Goal: Information Seeking & Learning: Learn about a topic

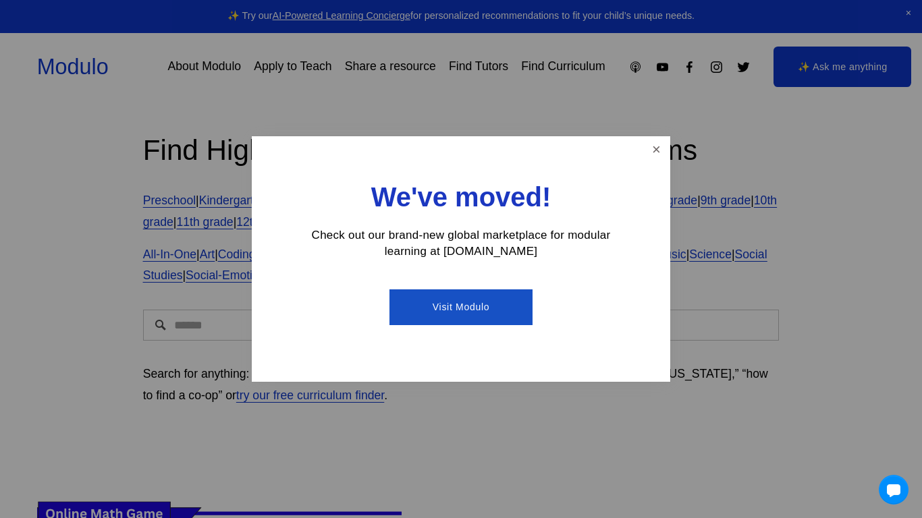
click at [640, 153] on div "We've moved! Check out our brand-new global marketplace for modular learning at…" at bounding box center [461, 259] width 418 height 246
click at [649, 153] on link "Close" at bounding box center [656, 150] width 24 height 24
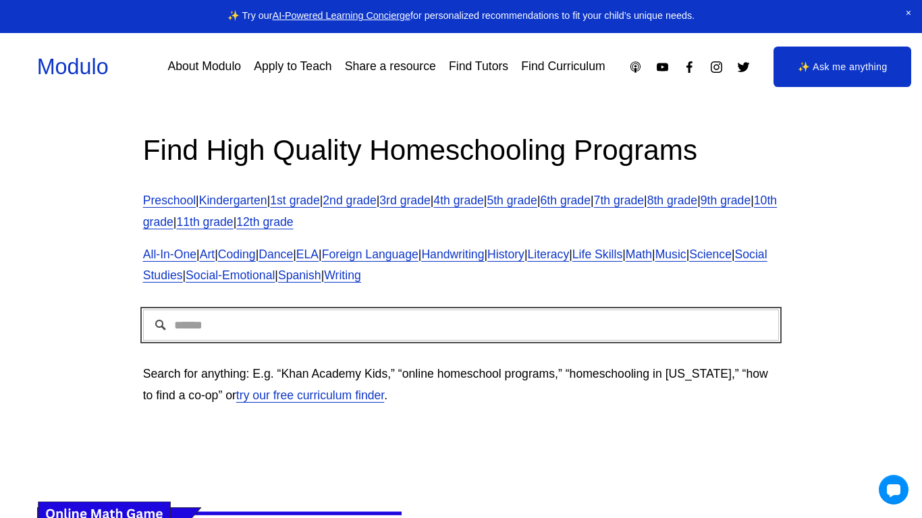
click at [219, 328] on input "Search" at bounding box center [461, 325] width 636 height 31
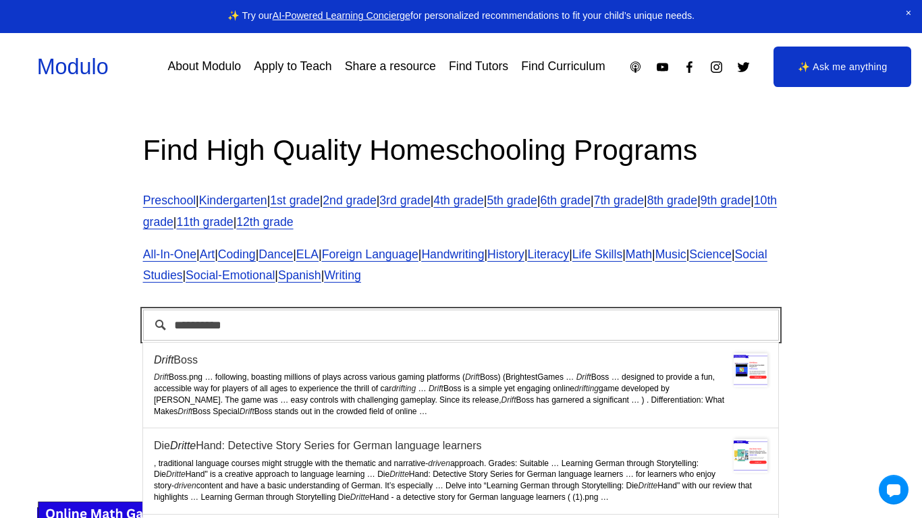
type input "**********"
click at [214, 372] on p "Search for anything: E.g. “Khan Academy Kids,” “online homeschool programs,” “h…" at bounding box center [461, 385] width 636 height 43
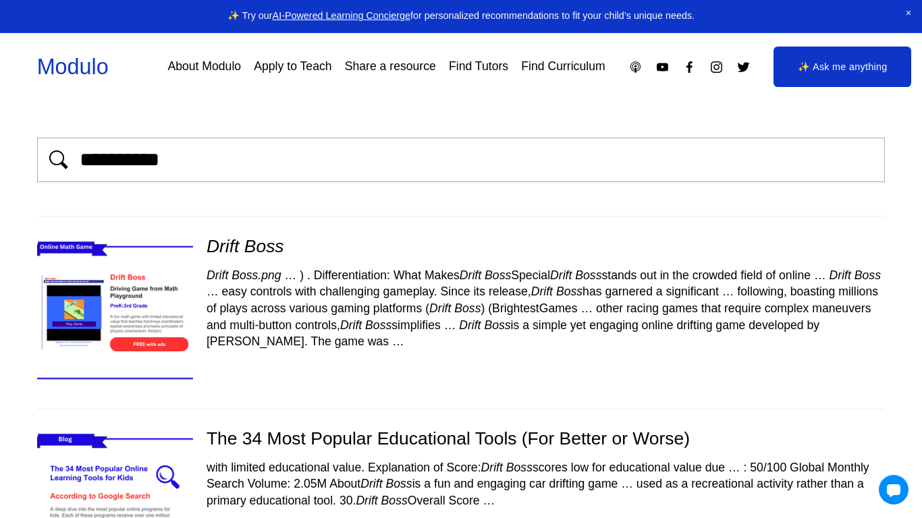
click at [217, 349] on span "Drift Boss is a simple yet engaging online drifting game developed by [PERSON_N…" at bounding box center [513, 334] width 613 height 30
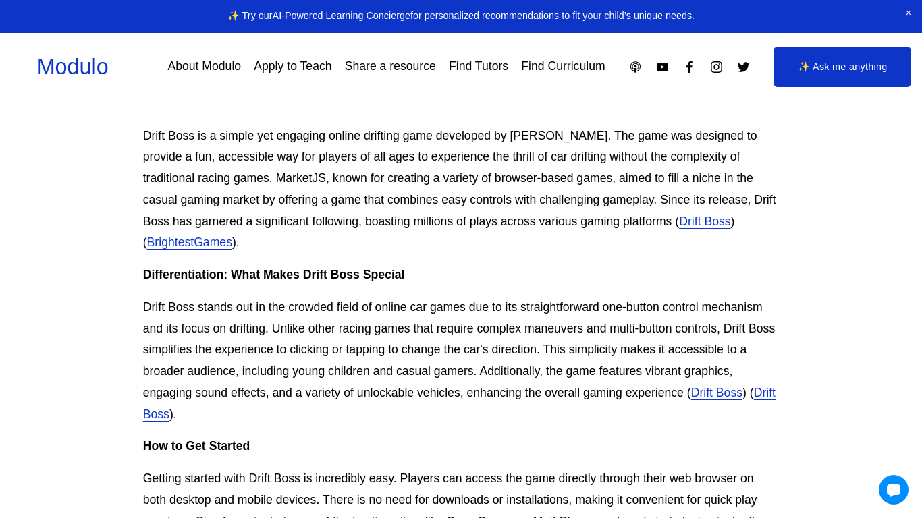
scroll to position [493, 0]
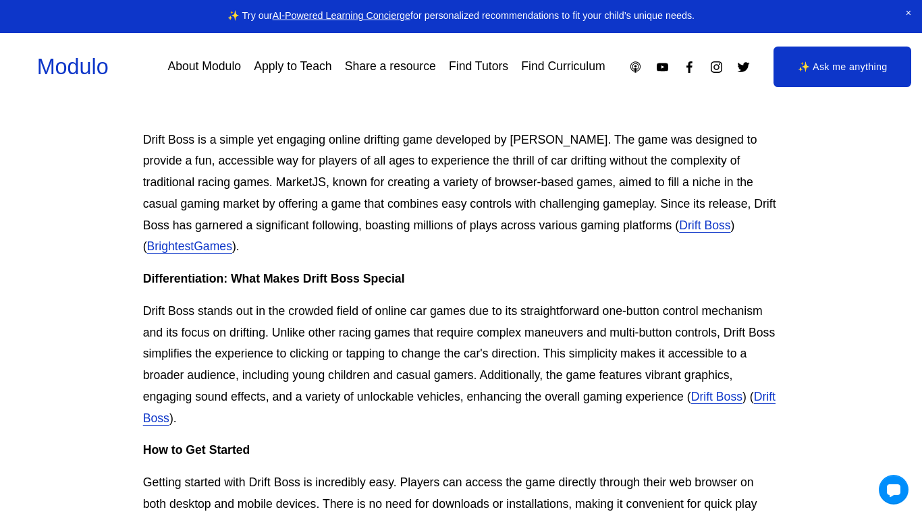
click at [185, 420] on link "Drift Boss" at bounding box center [459, 407] width 632 height 35
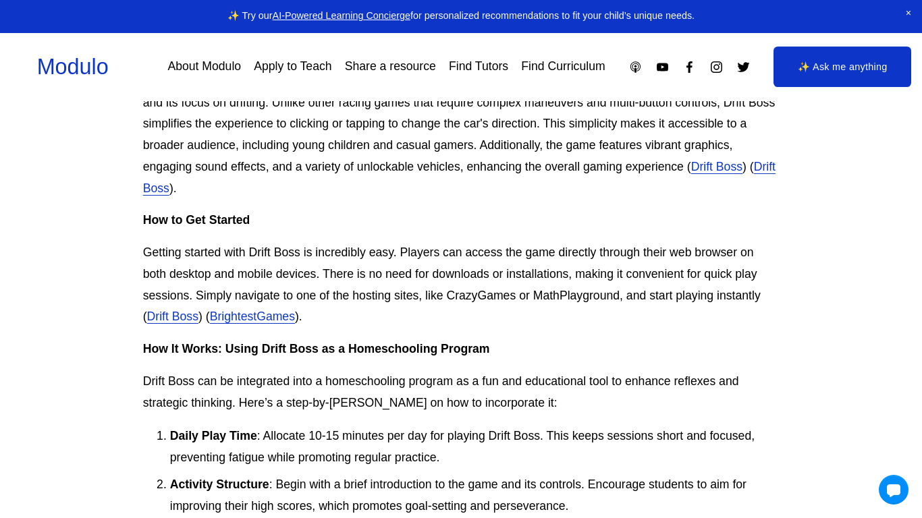
scroll to position [0, 0]
